Goal: Task Accomplishment & Management: Complete application form

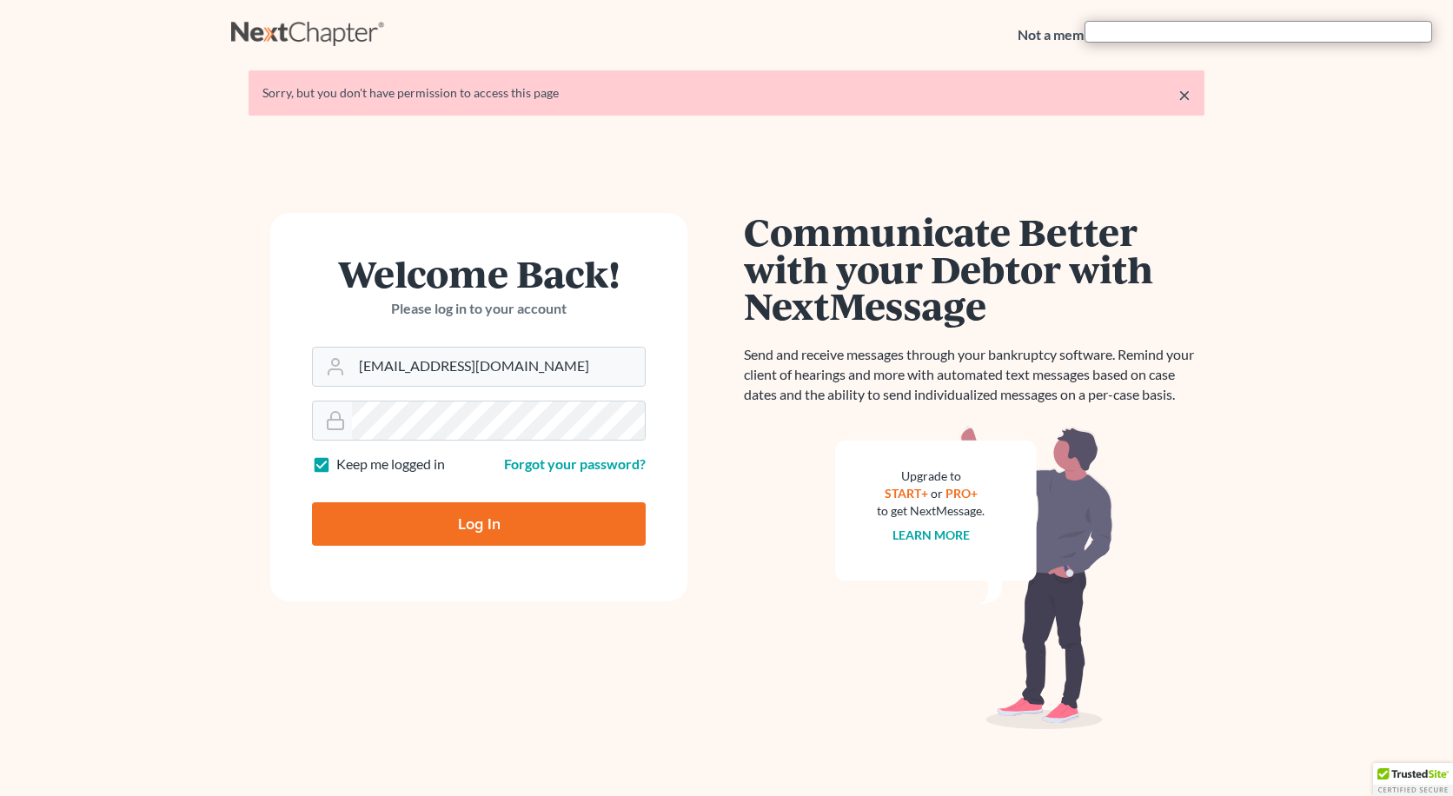
click at [518, 523] on input "Log In" at bounding box center [479, 523] width 334 height 43
type input "Thinking..."
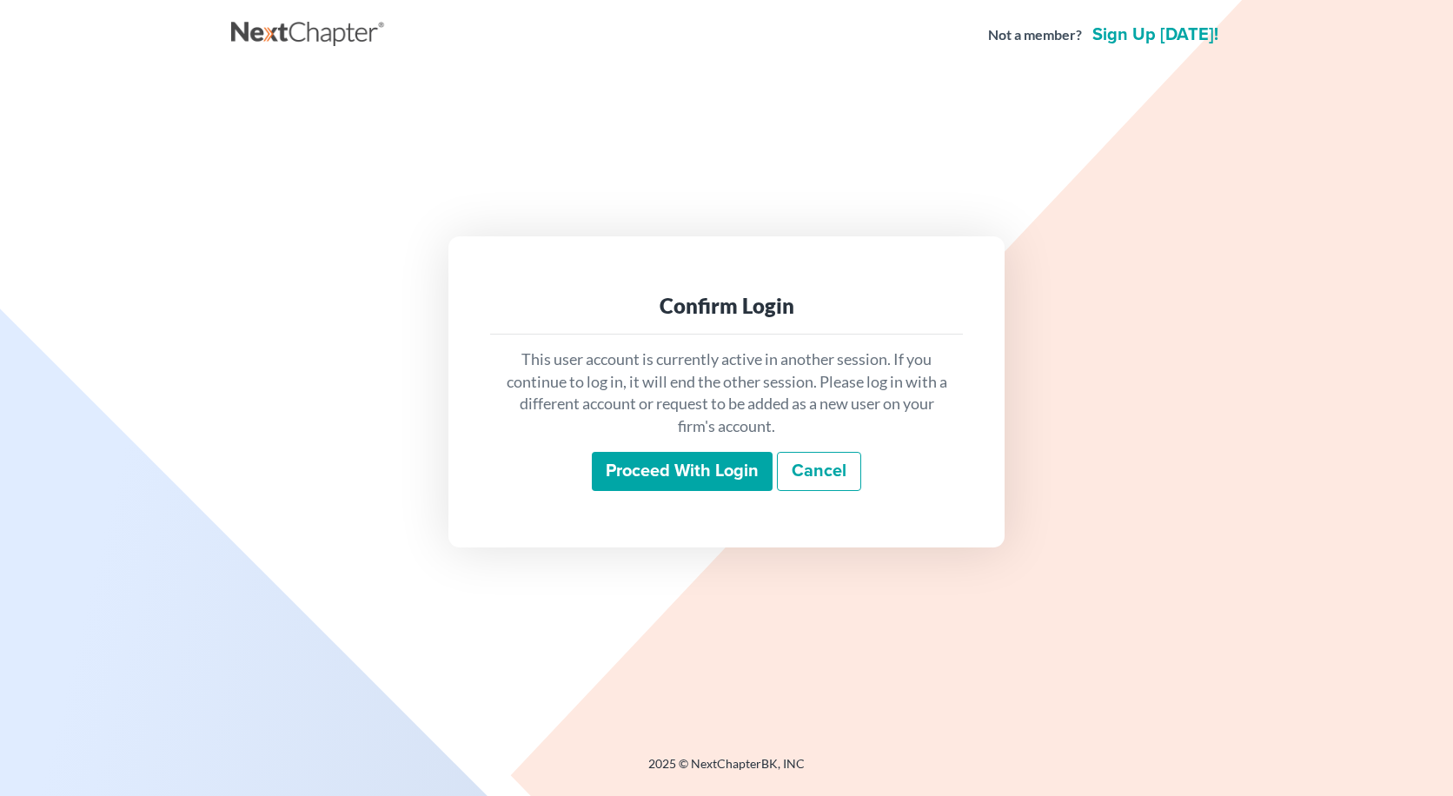
click at [704, 477] on input "Proceed with login" at bounding box center [682, 472] width 181 height 40
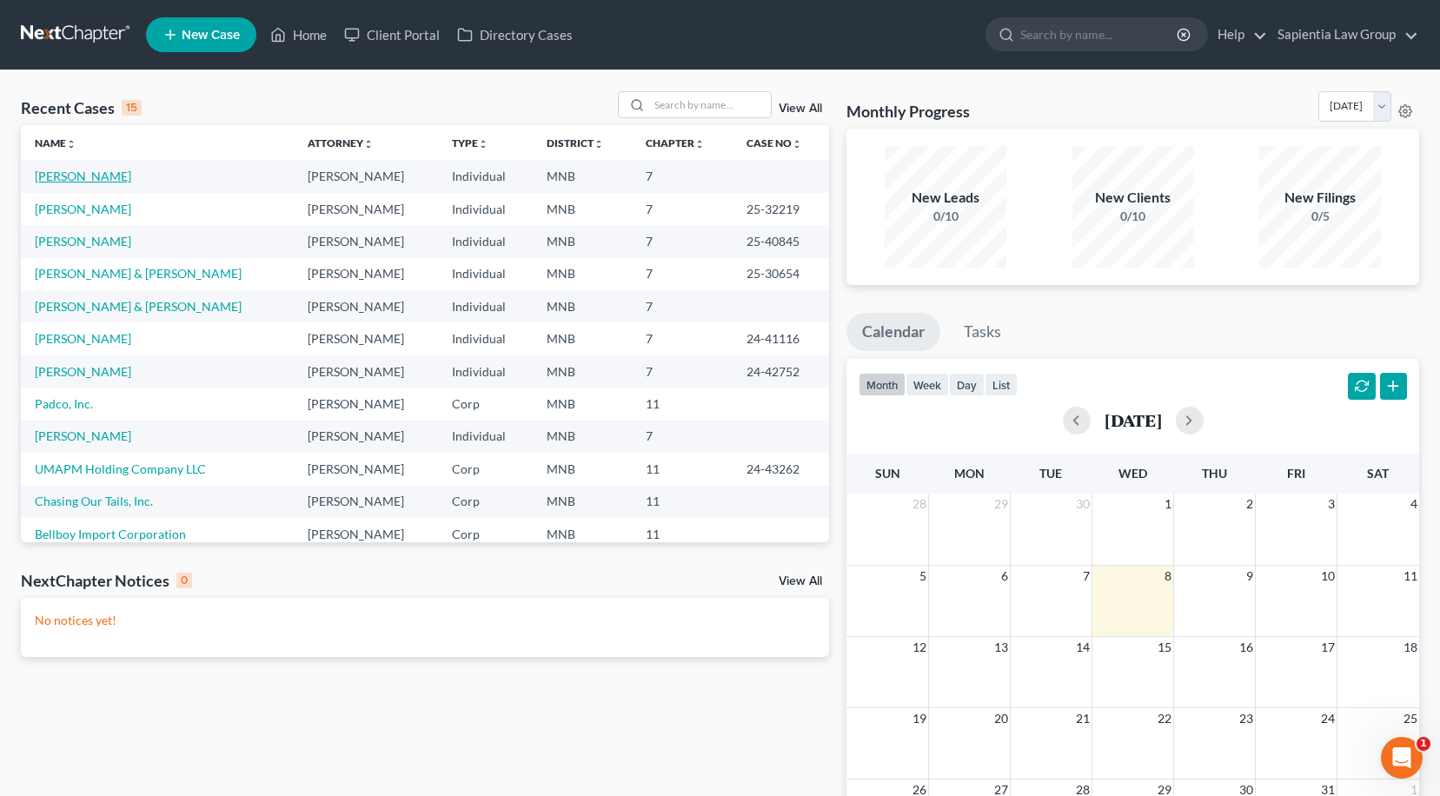
click at [116, 175] on link "Knudtson, Brigitte" at bounding box center [83, 176] width 96 height 15
click at [206, 33] on span "New Case" at bounding box center [211, 35] width 58 height 13
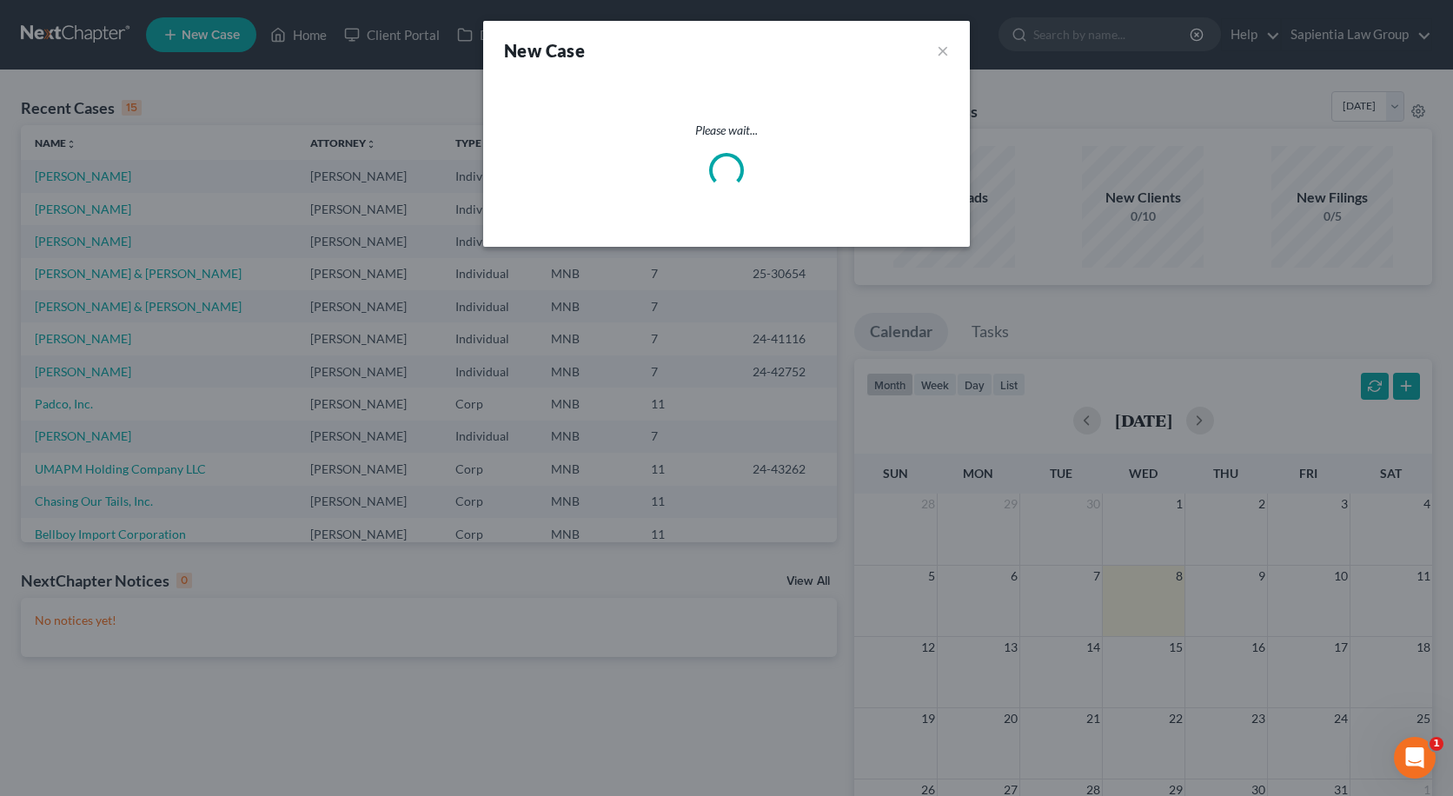
select select "42"
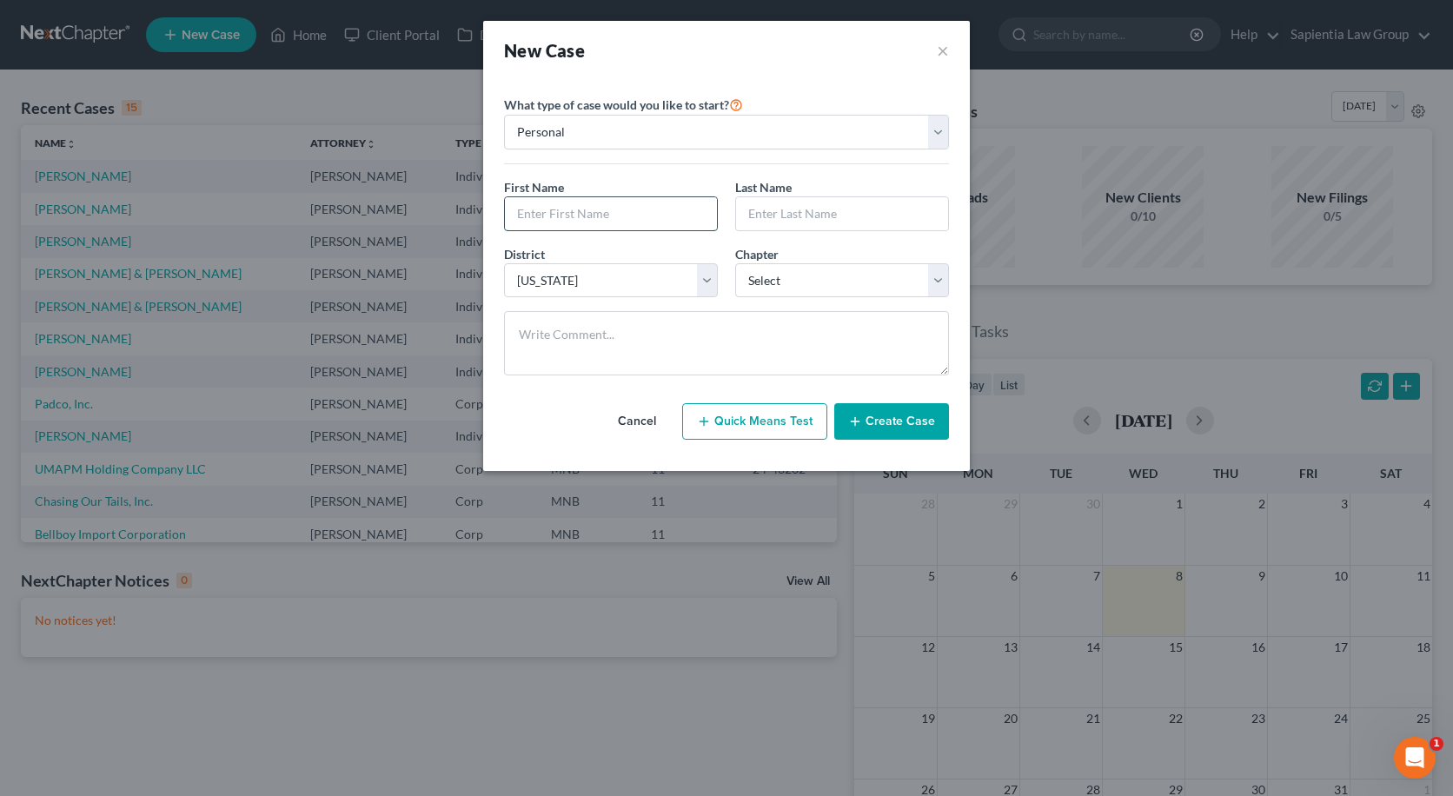
click at [576, 227] on input "text" at bounding box center [611, 213] width 212 height 33
